Goal: Task Accomplishment & Management: Use online tool/utility

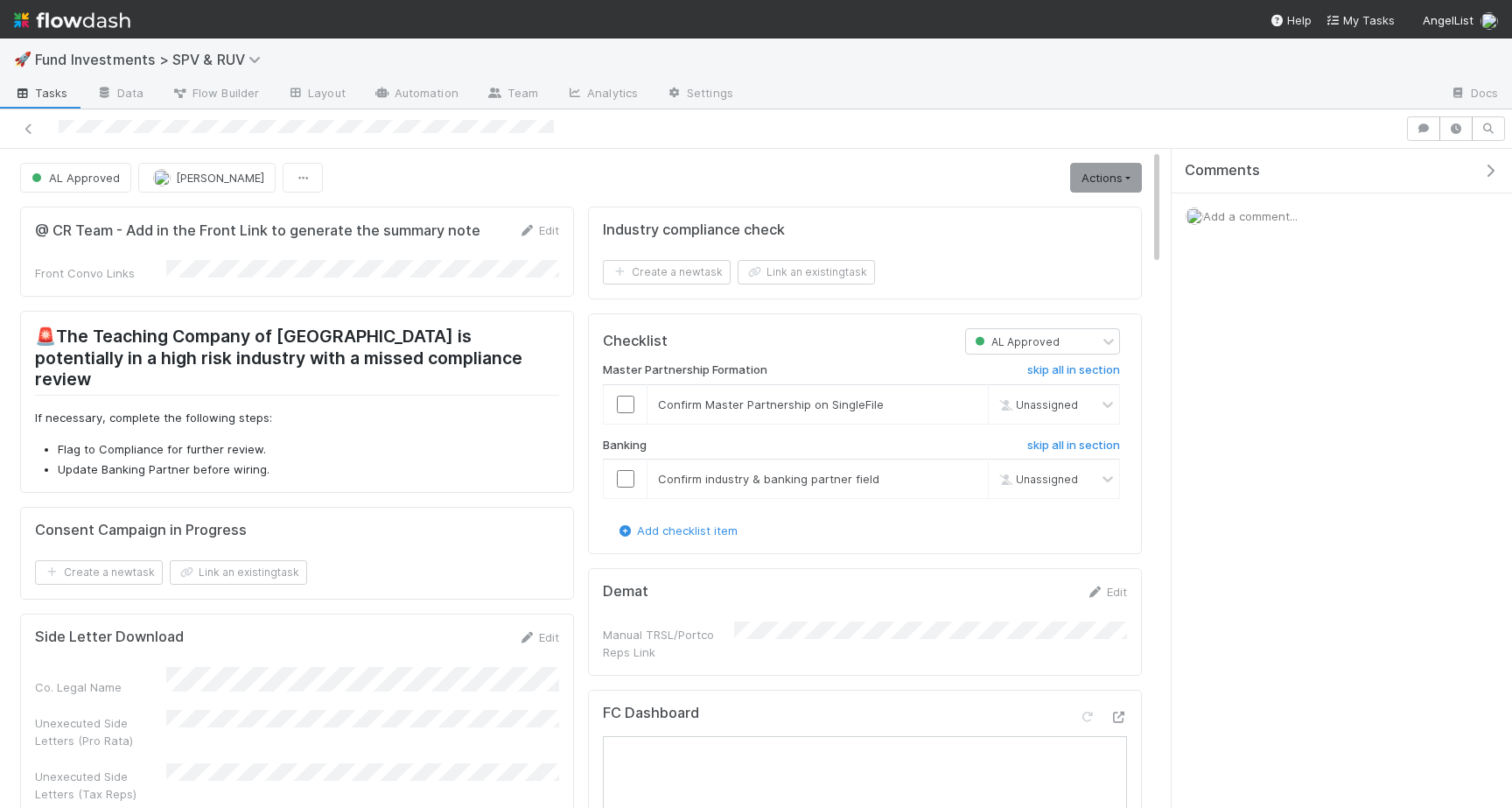
click at [1133, 173] on link "Actions" at bounding box center [1106, 178] width 72 height 30
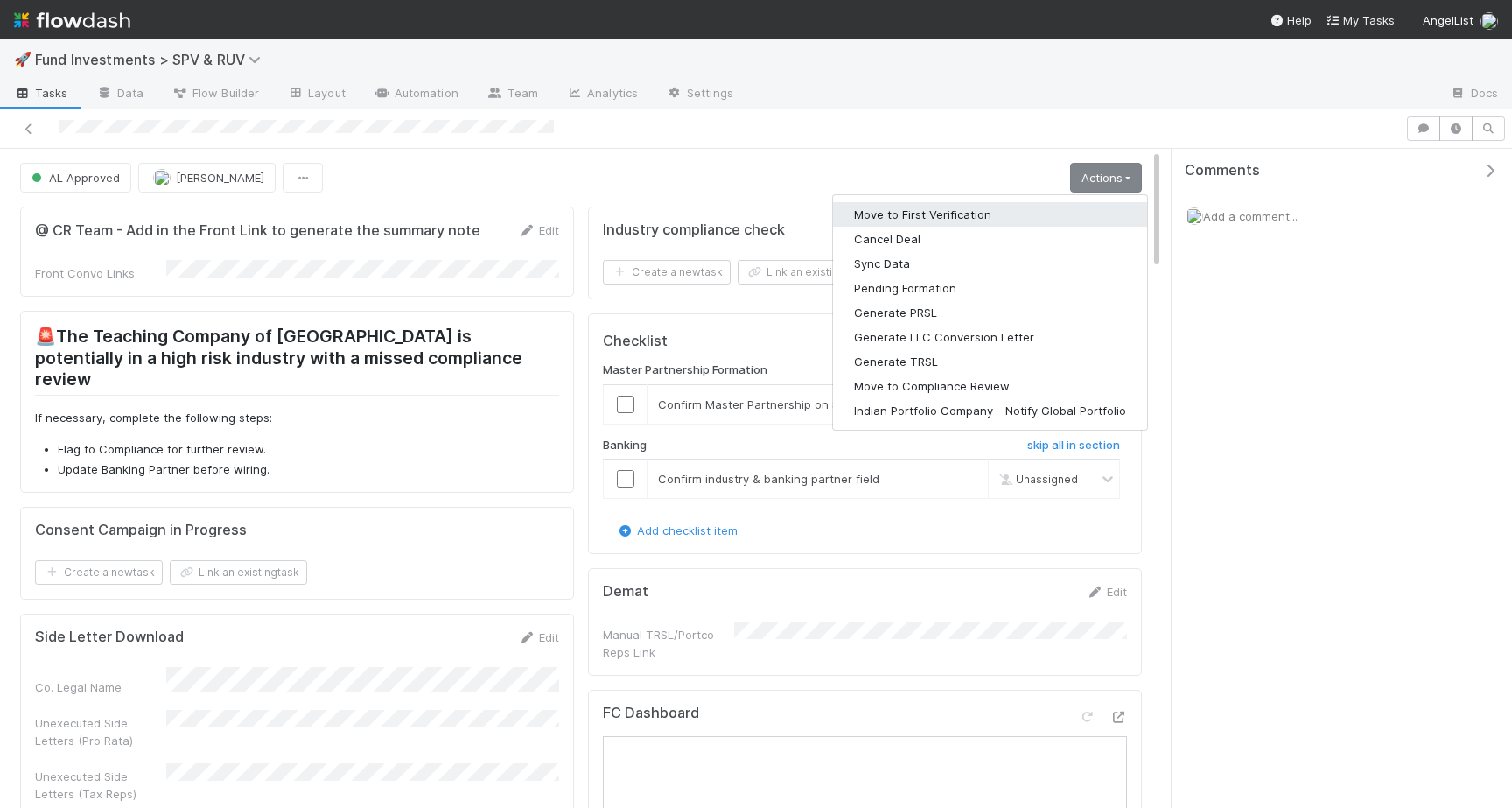
click at [968, 207] on button "Move to First Verification" at bounding box center [990, 215] width 314 height 24
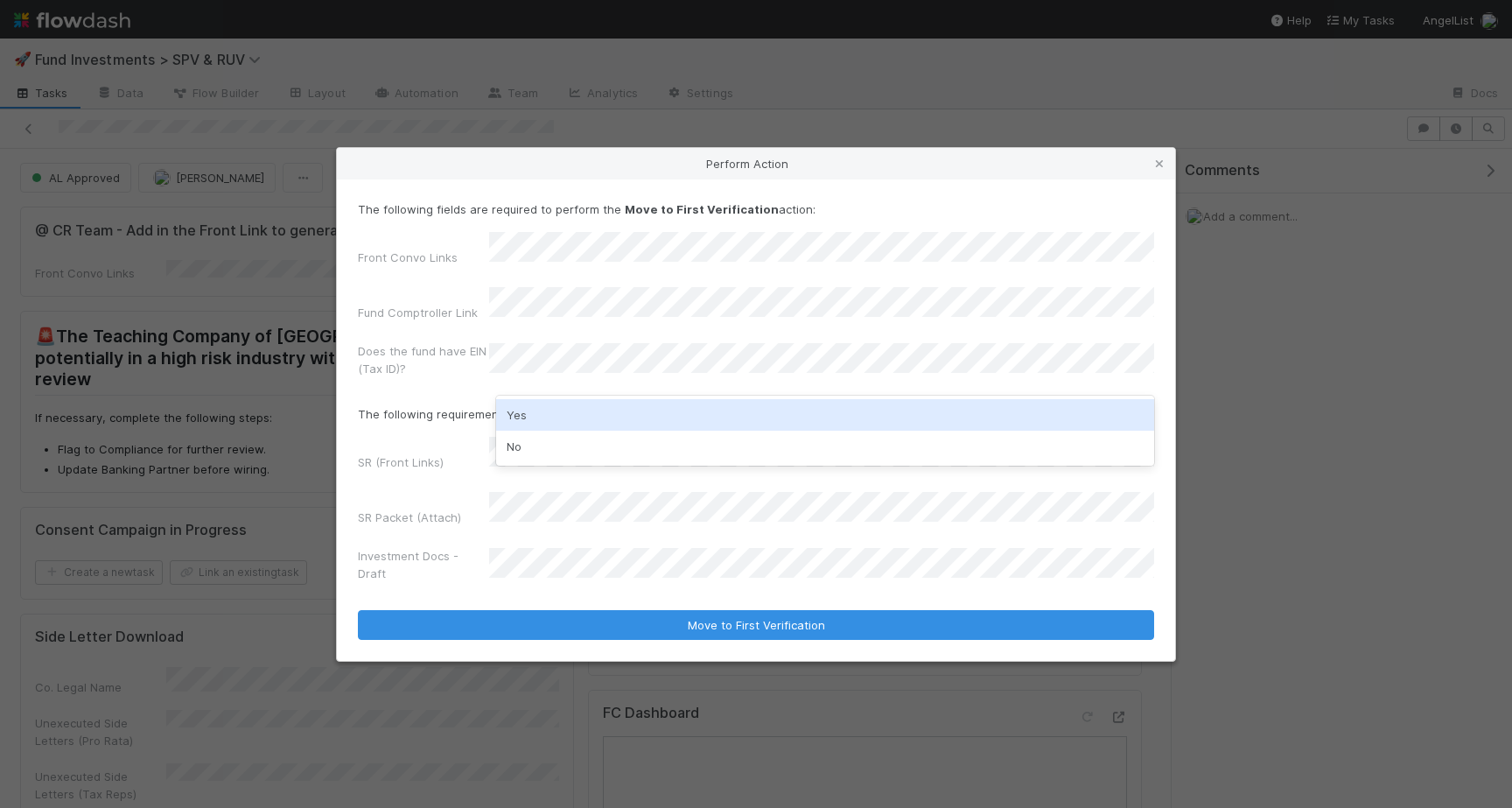
click at [553, 406] on div "Yes" at bounding box center [825, 416] width 658 height 32
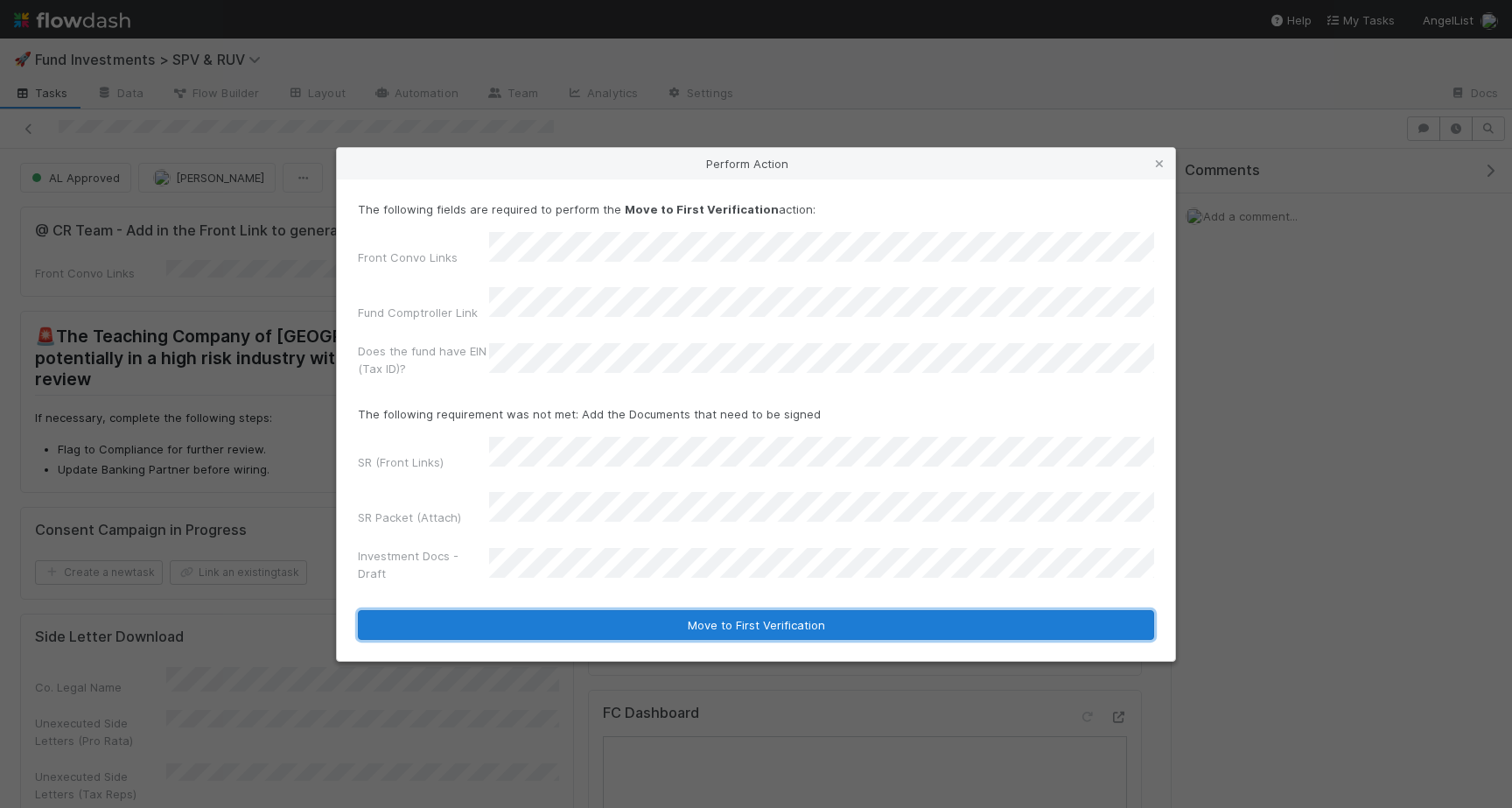
click at [838, 610] on button "Move to First Verification" at bounding box center [756, 625] width 796 height 30
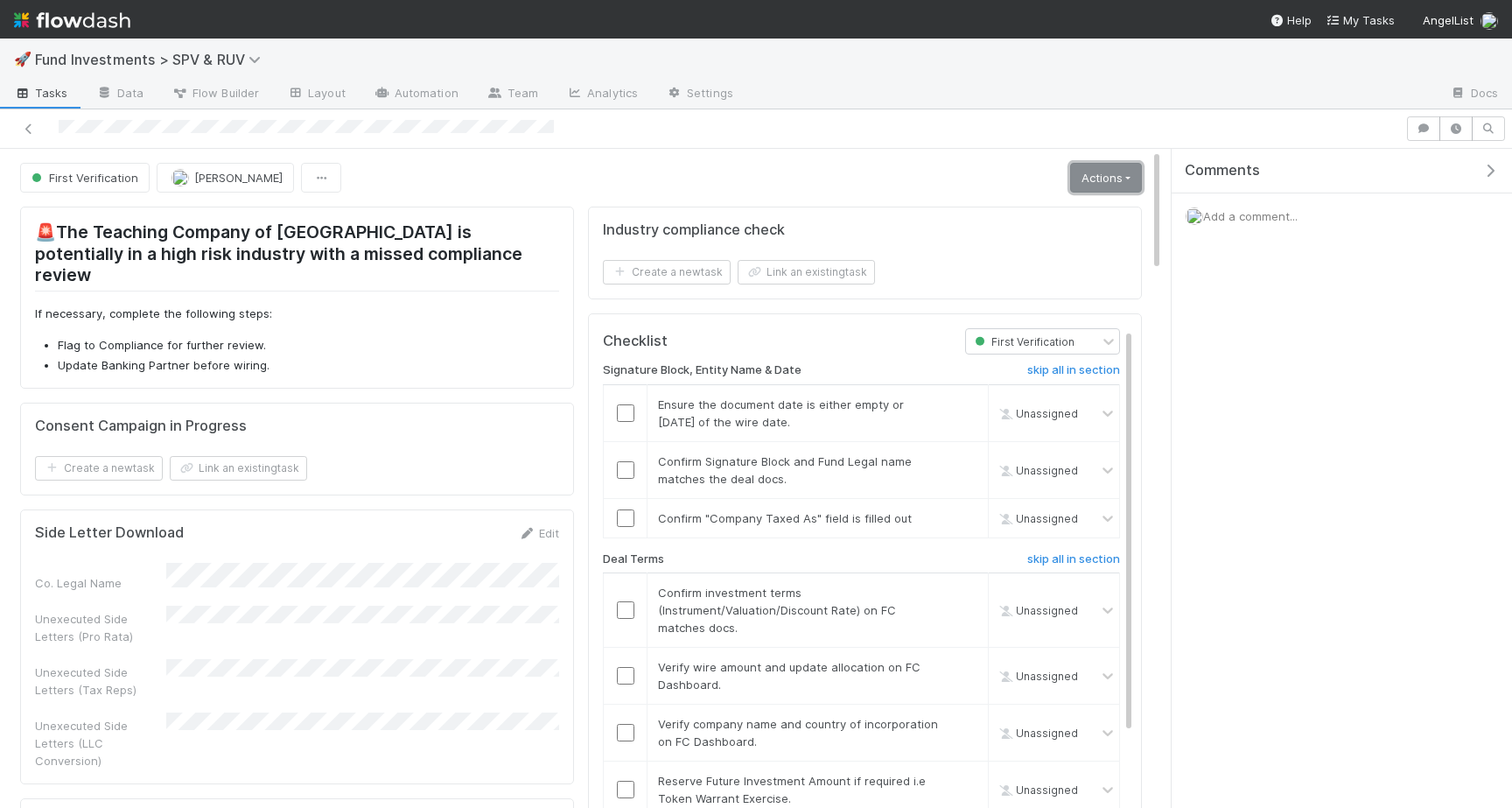
click at [1113, 163] on link "Actions" at bounding box center [1106, 178] width 72 height 30
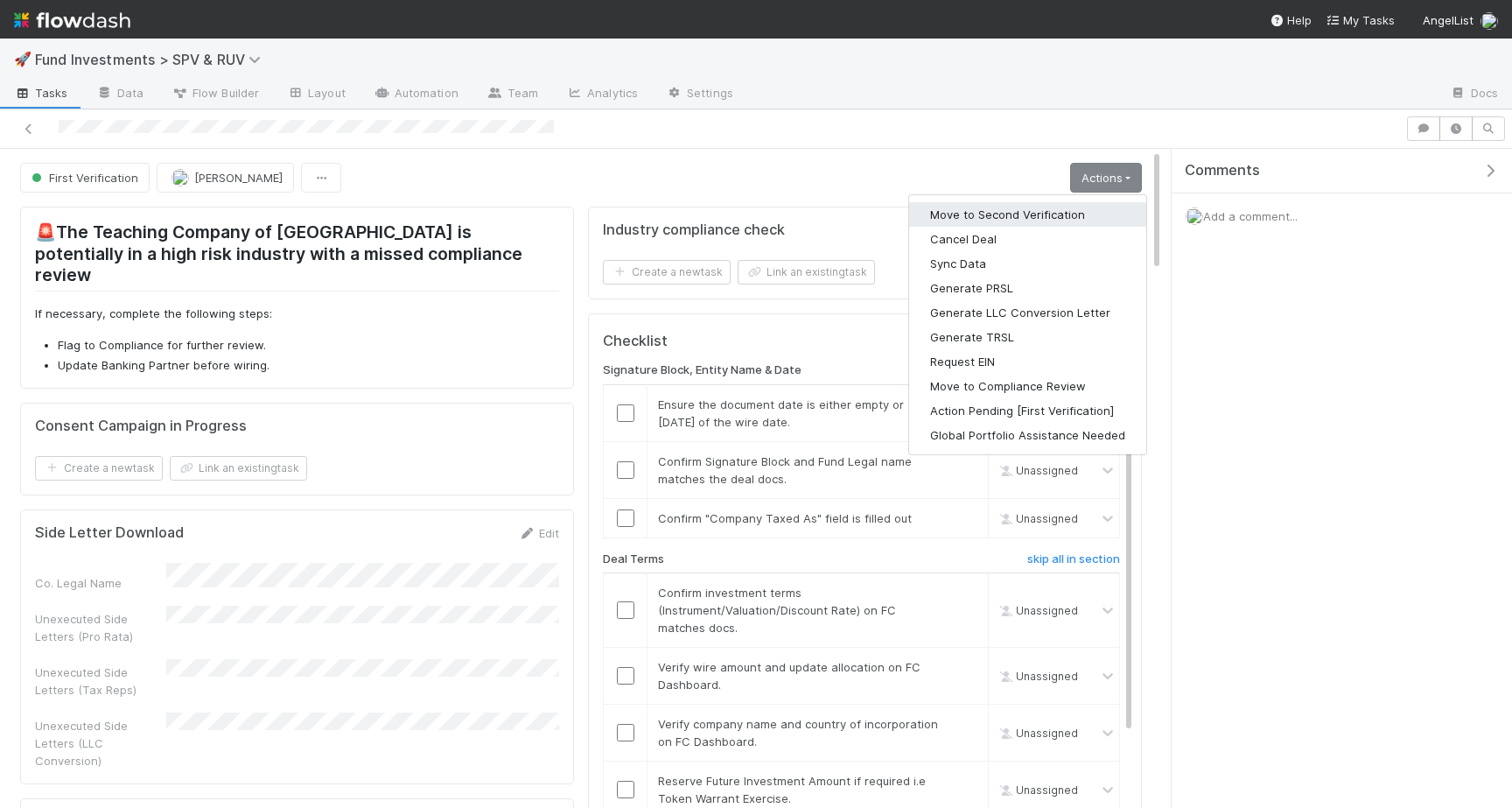
click at [1014, 220] on button "Move to Second Verification" at bounding box center [1028, 215] width 237 height 24
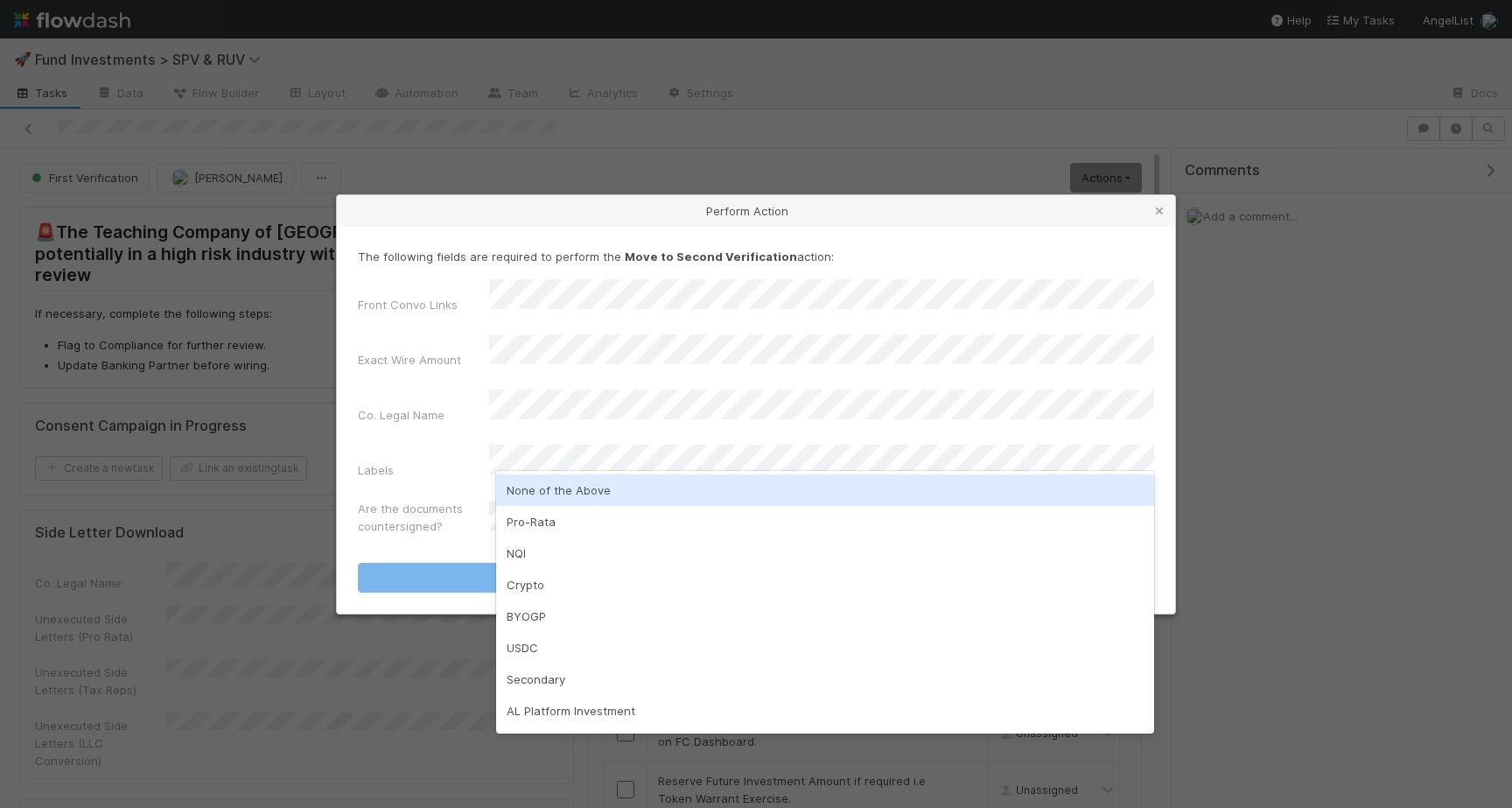
click at [540, 498] on div "None of the Above" at bounding box center [825, 491] width 658 height 32
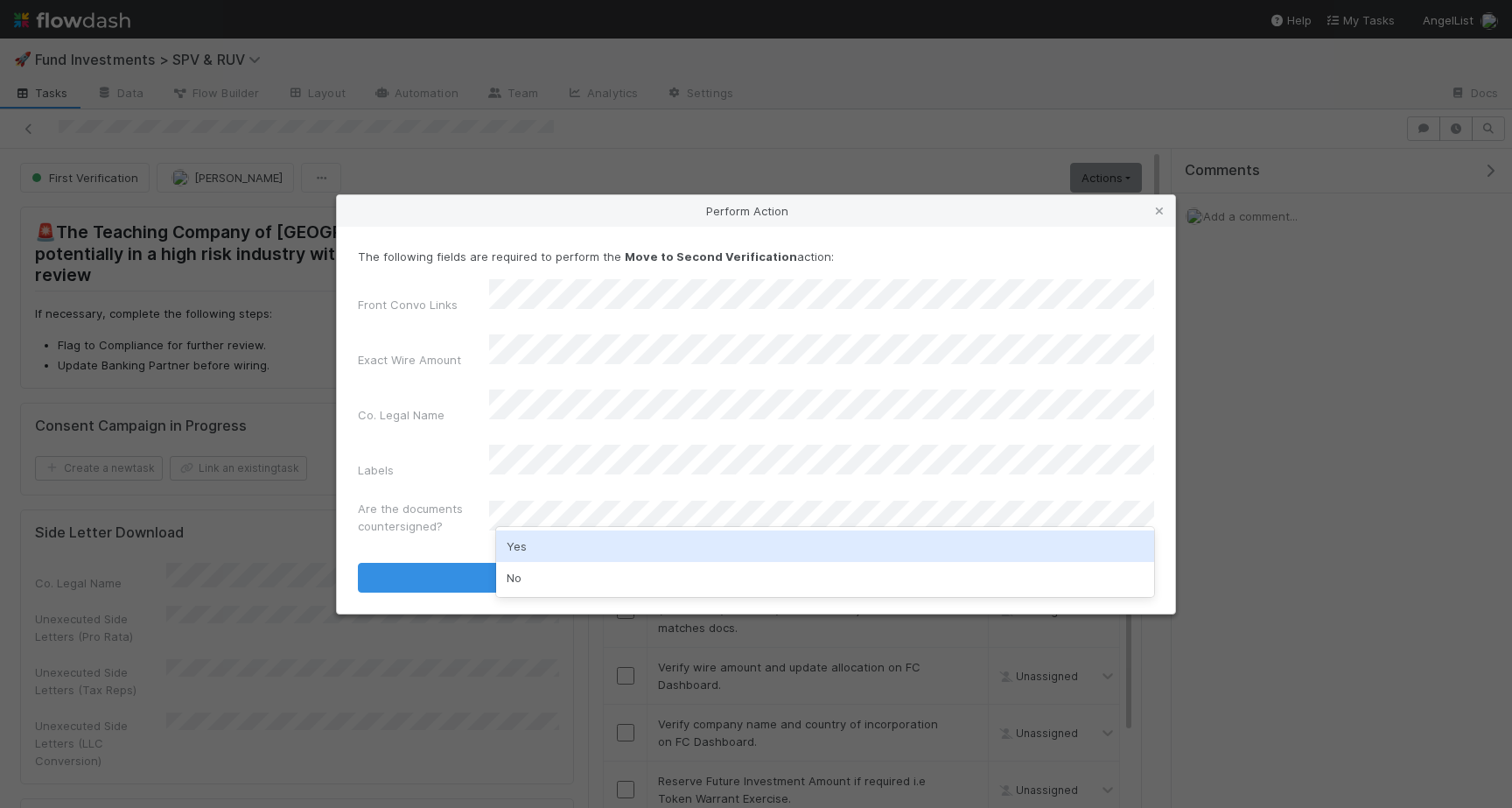
click at [567, 537] on div "Yes" at bounding box center [825, 546] width 658 height 32
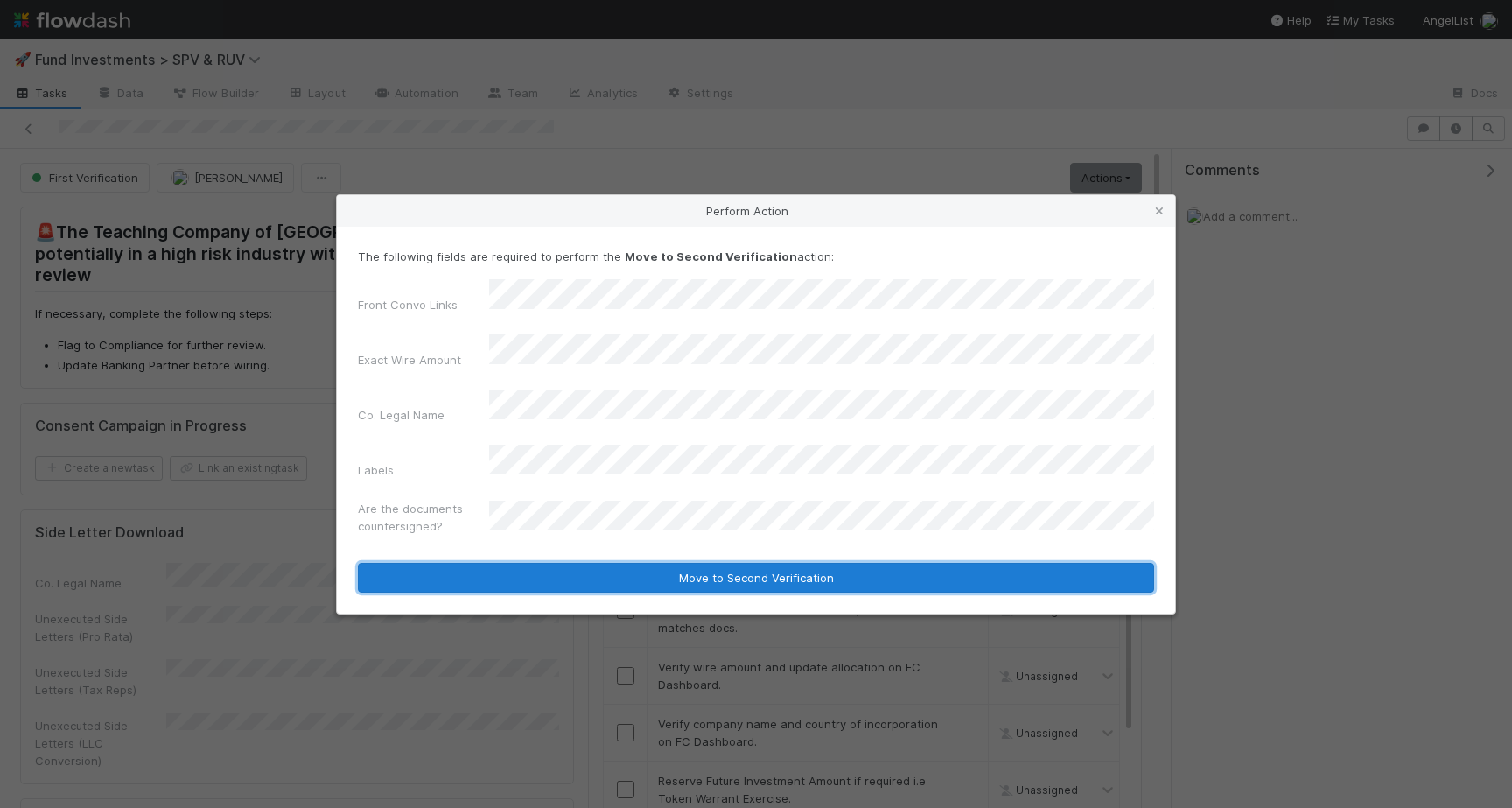
click at [577, 563] on button "Move to Second Verification" at bounding box center [756, 578] width 796 height 30
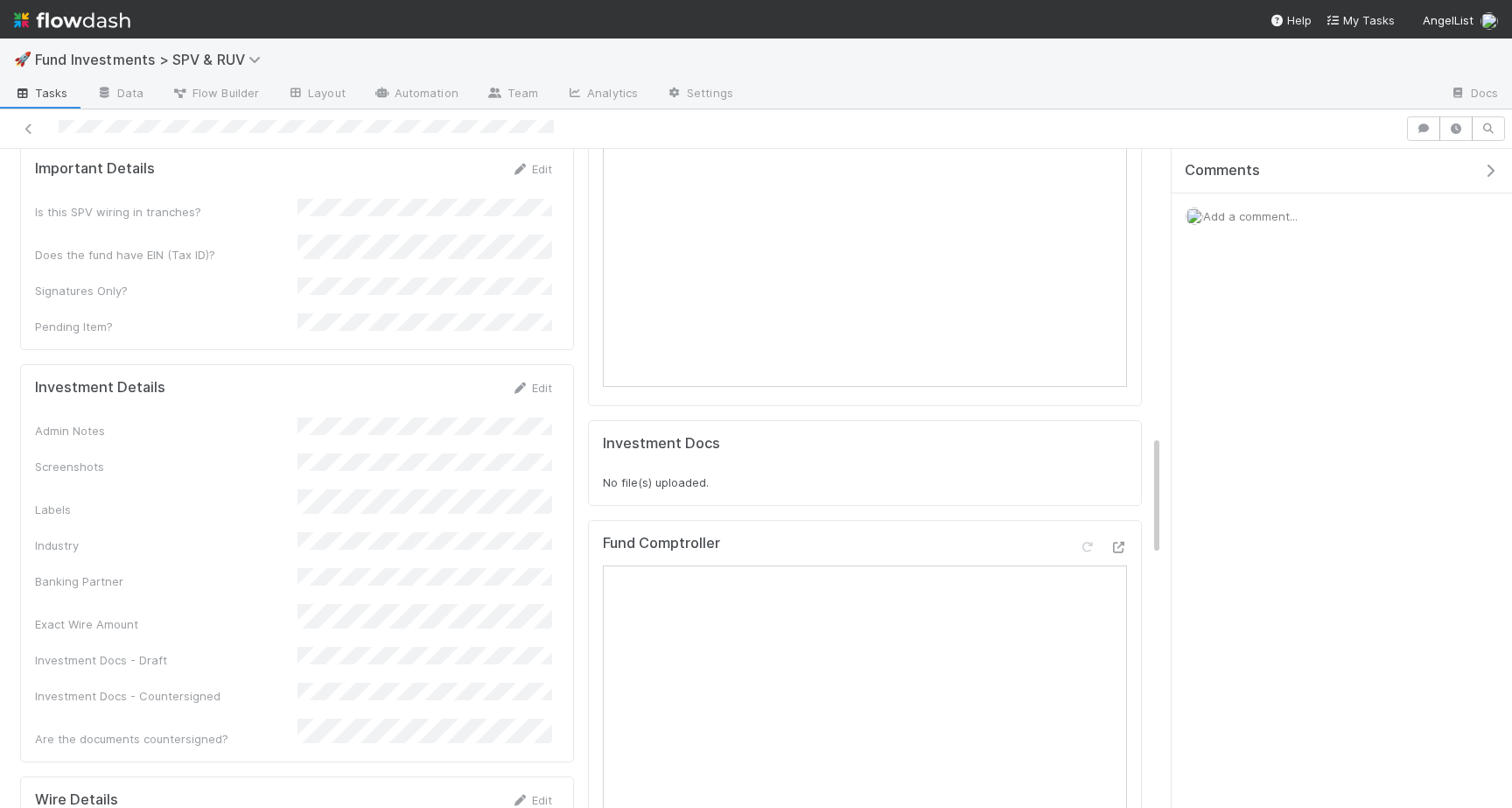
scroll to position [1553, 0]
click at [525, 382] on div "Edit" at bounding box center [532, 390] width 41 height 18
click at [533, 384] on link "Edit" at bounding box center [532, 390] width 41 height 14
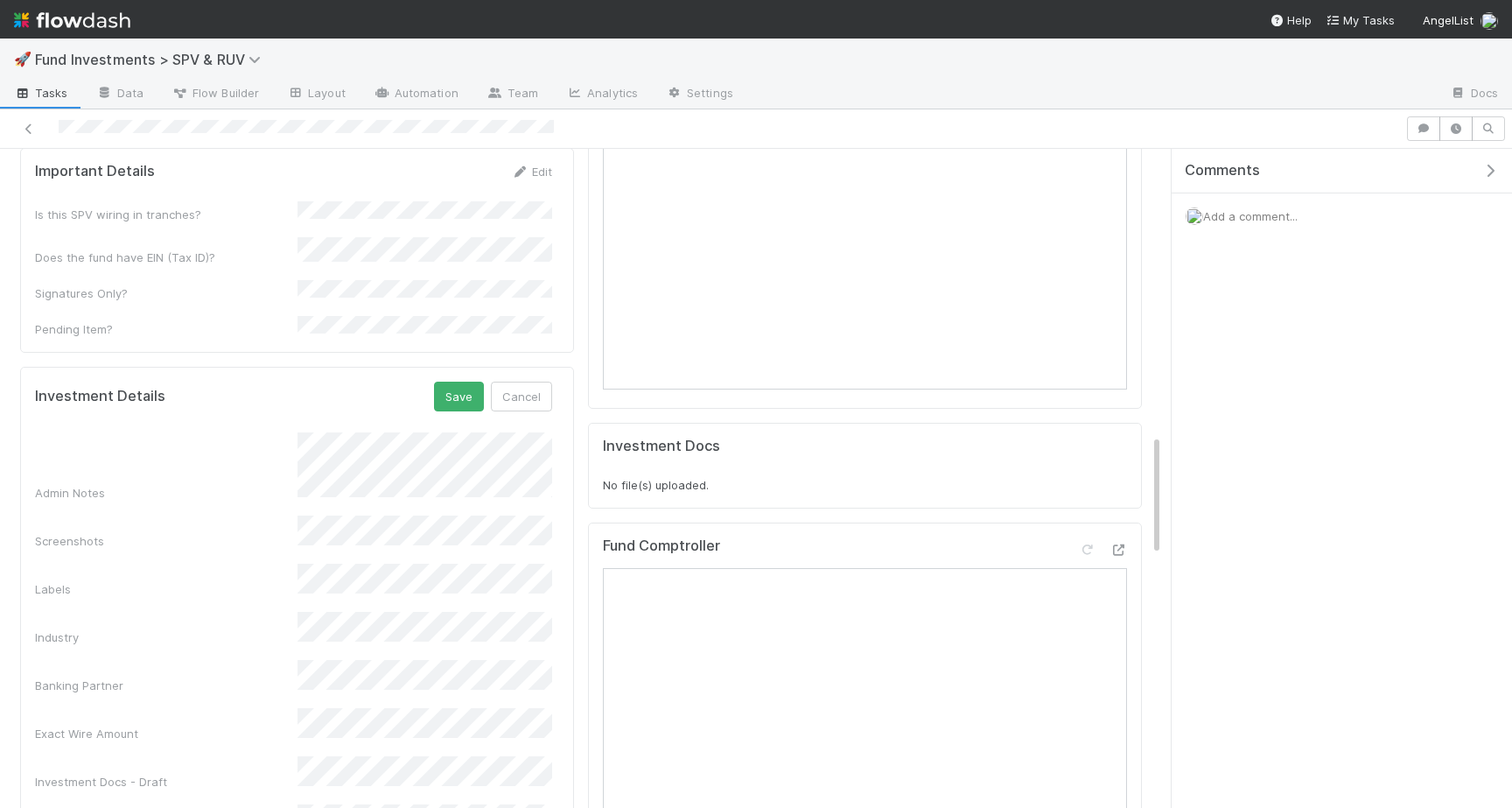
scroll to position [1, 0]
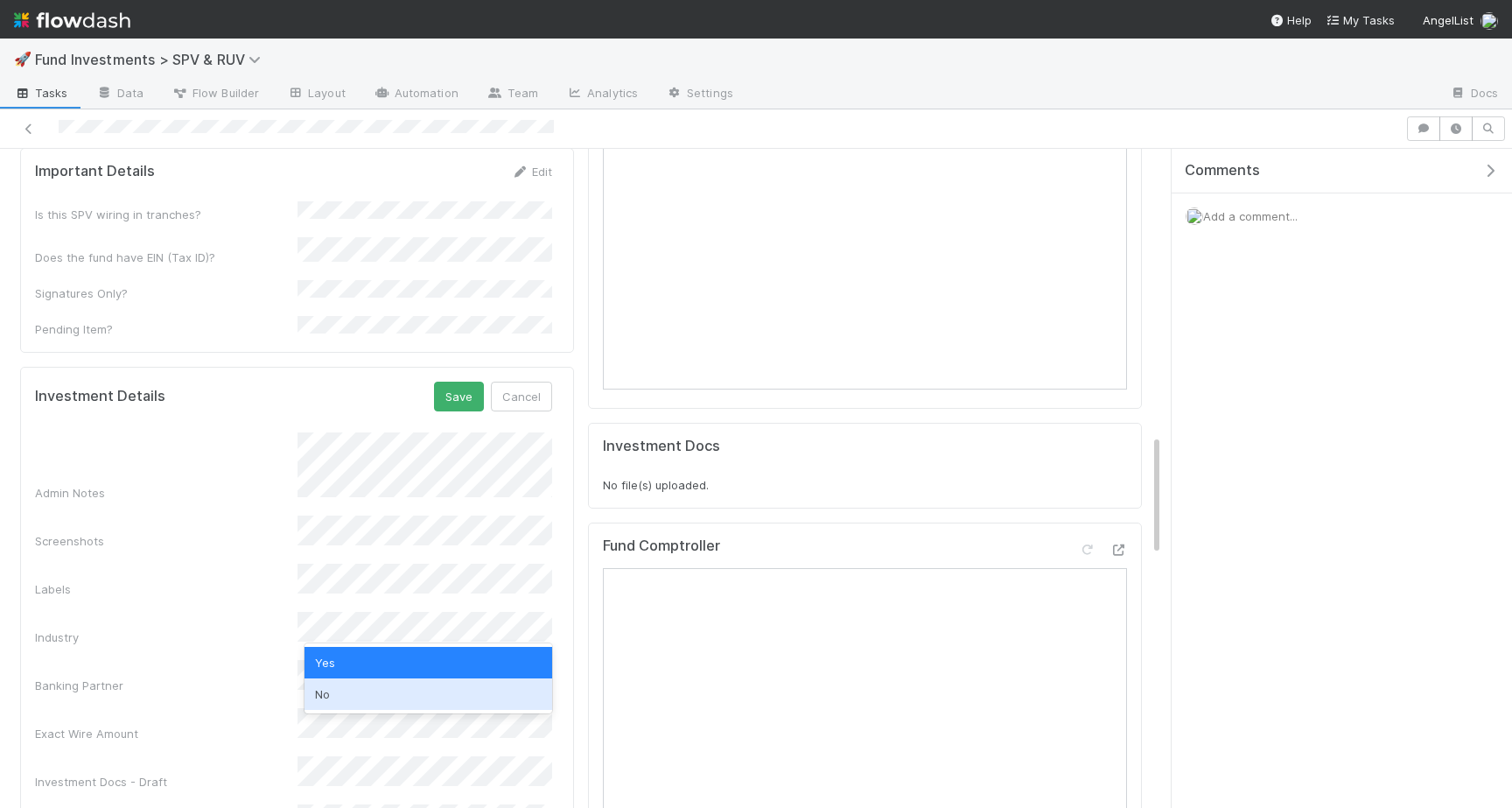
click at [359, 698] on div "No" at bounding box center [429, 694] width 248 height 32
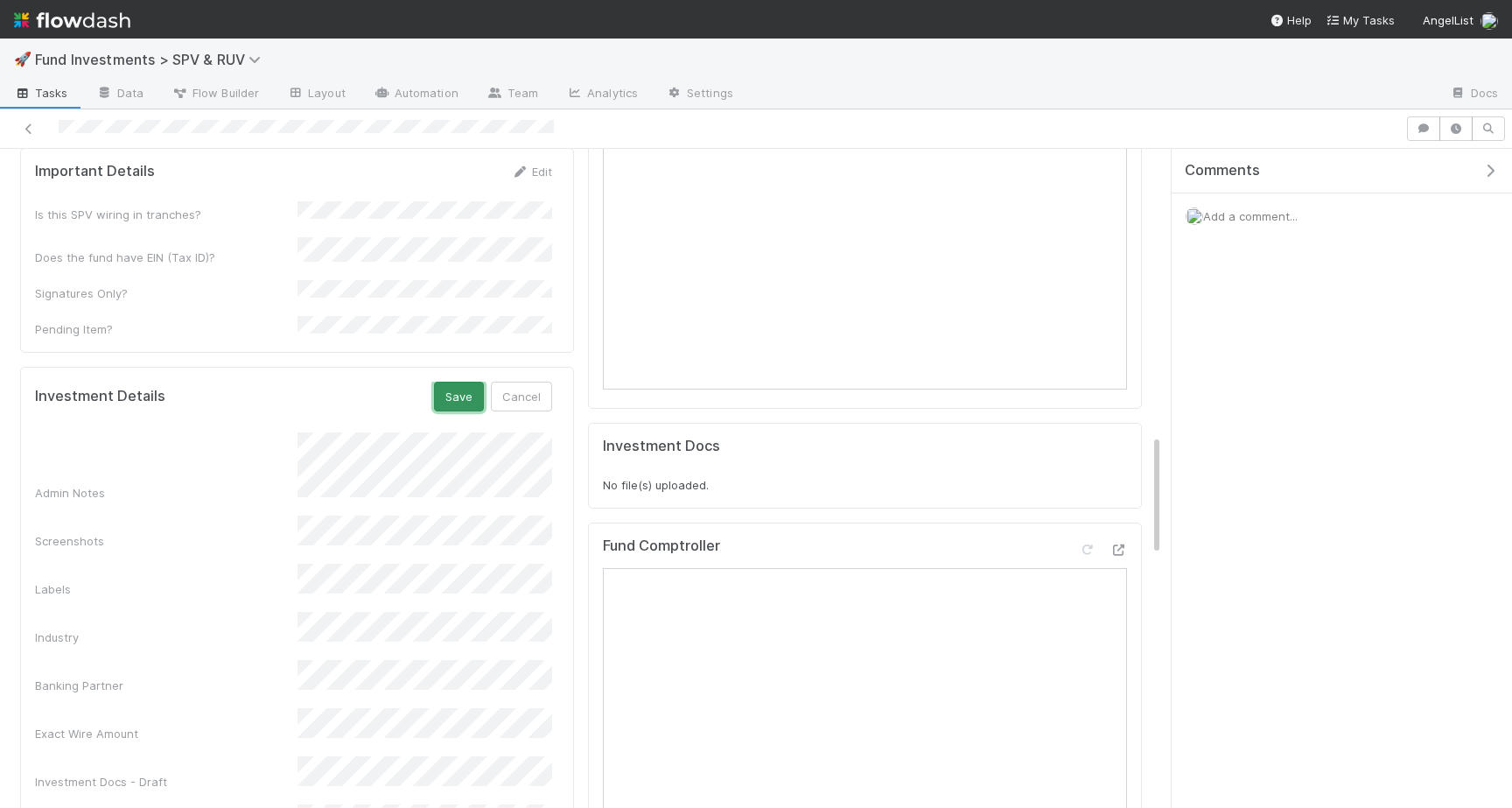
click at [470, 382] on button "Save" at bounding box center [459, 397] width 50 height 30
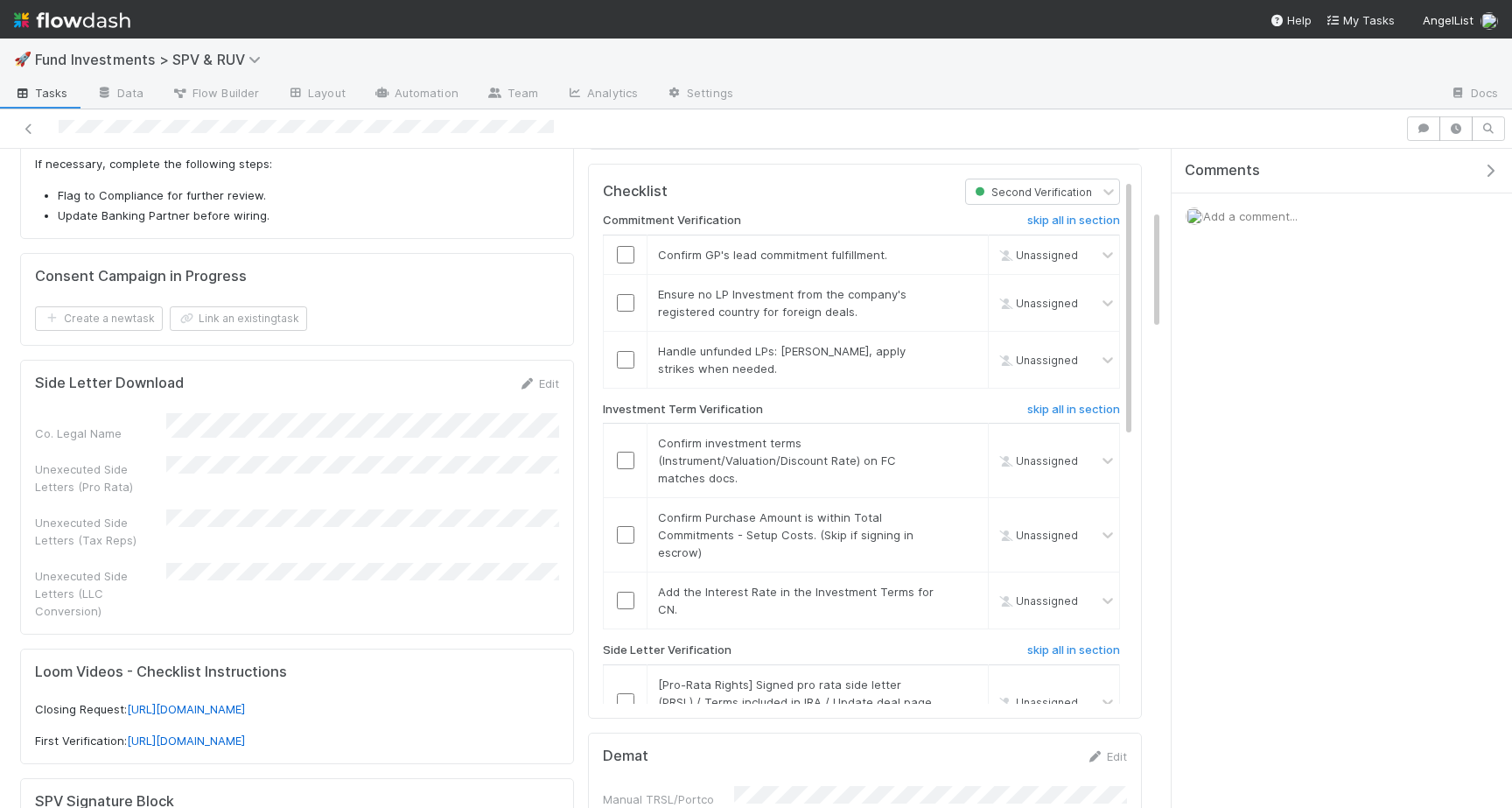
scroll to position [0, 0]
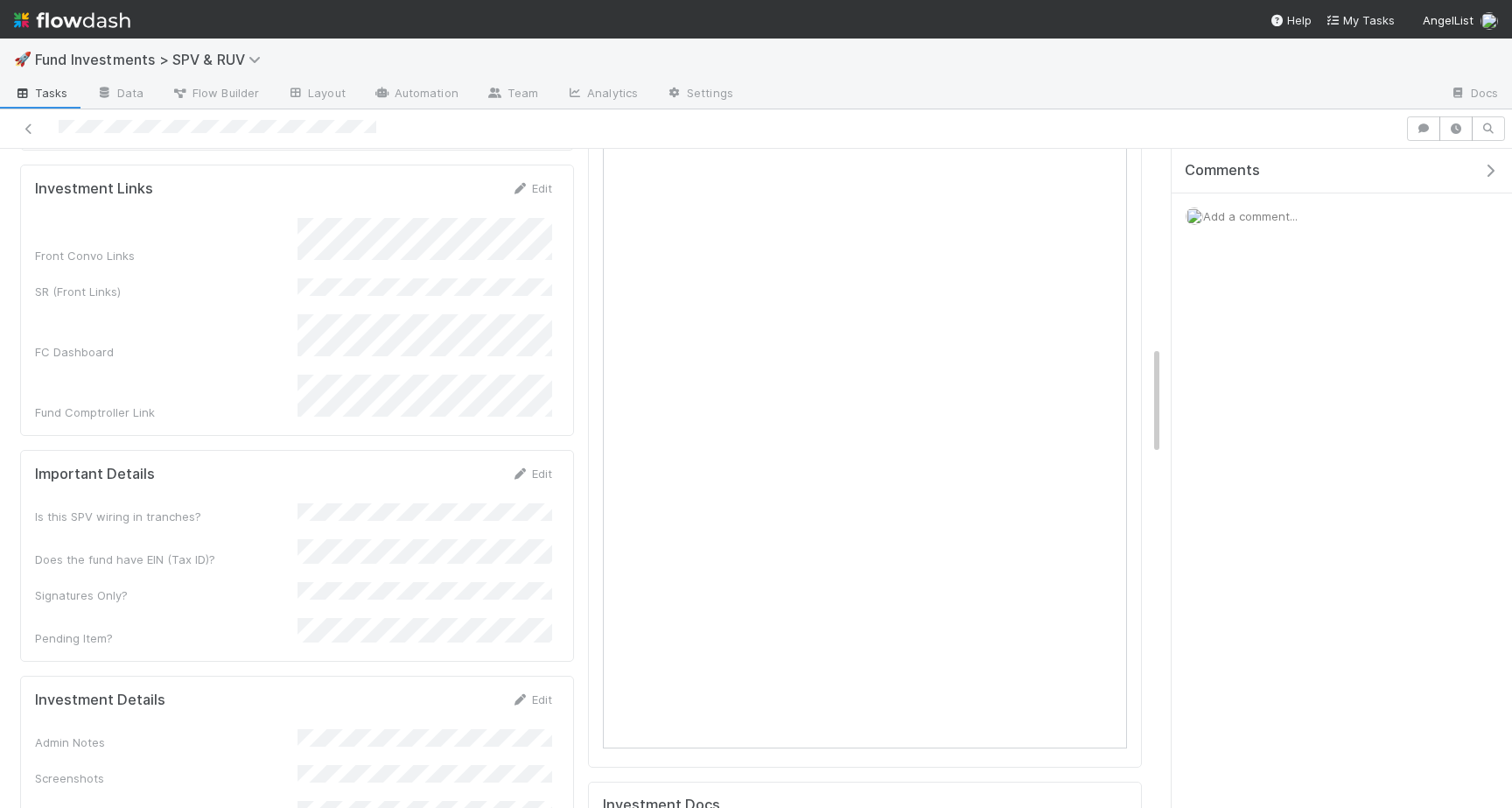
scroll to position [1290, 0]
